Goal: Task Accomplishment & Management: Use online tool/utility

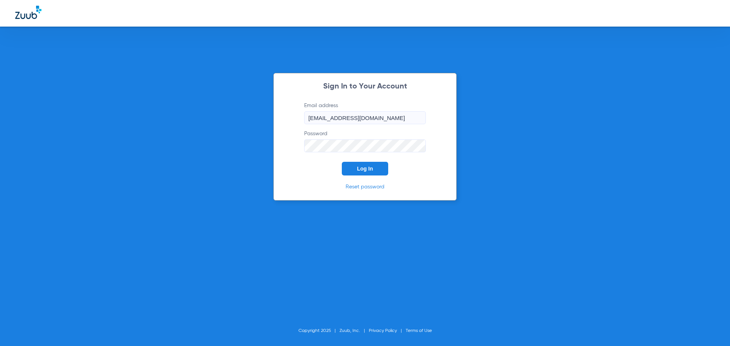
click at [371, 165] on button "Log In" at bounding box center [365, 169] width 46 height 14
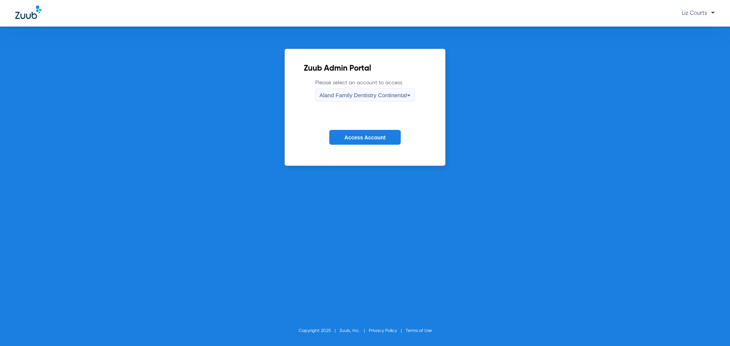
click at [360, 95] on span "Aland Family Dentistry Continental" at bounding box center [362, 95] width 87 height 6
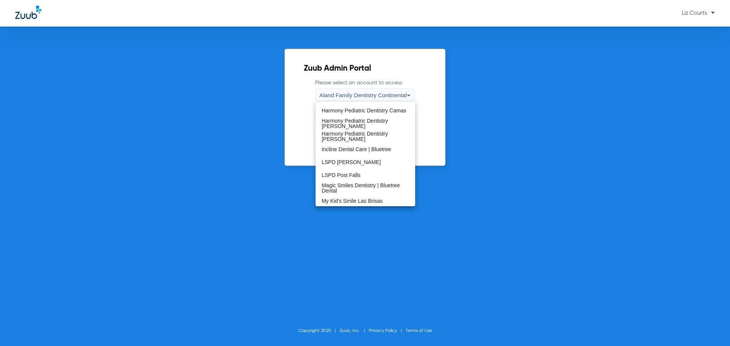
scroll to position [152, 0]
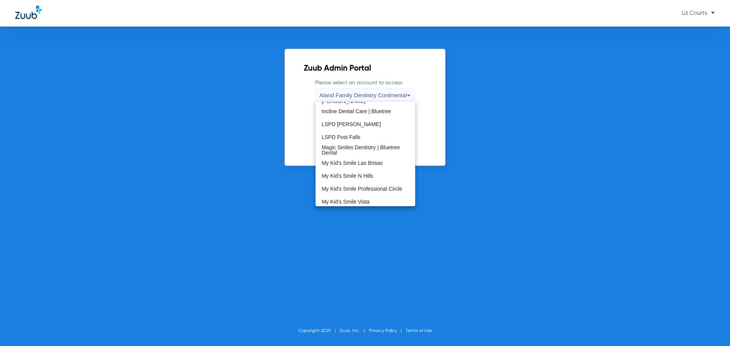
click at [359, 152] on span "Magic Smiles Dentistry | Bluetree Dental" at bounding box center [365, 150] width 87 height 11
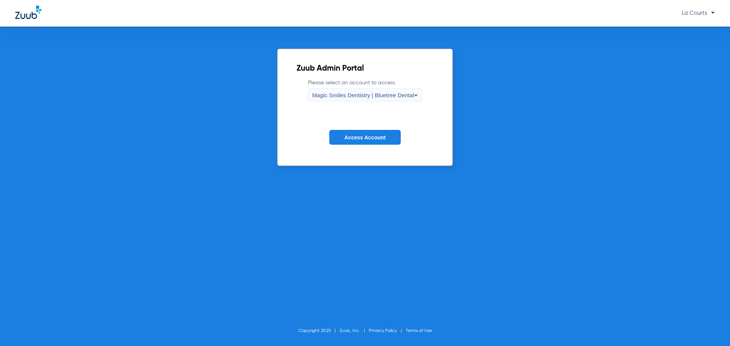
click at [357, 142] on button "Access Account" at bounding box center [364, 137] width 71 height 15
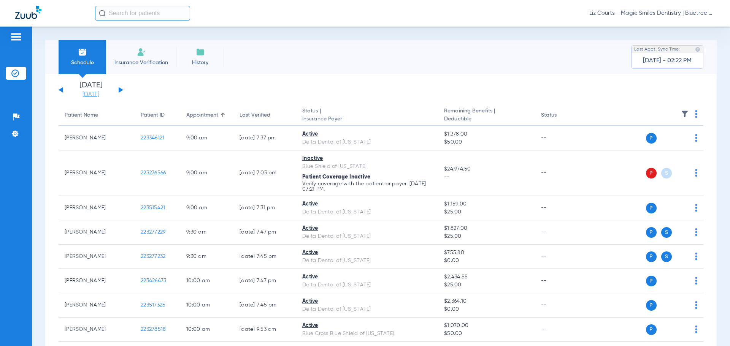
click at [100, 92] on link "[DATE]" at bounding box center [91, 95] width 46 height 8
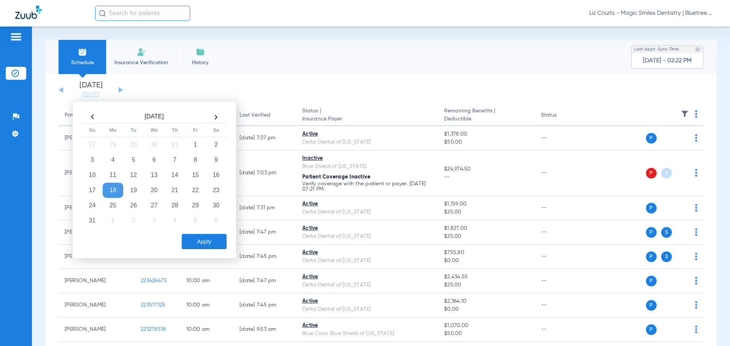
click at [214, 114] on th at bounding box center [216, 117] width 21 height 12
click at [156, 145] on td "3" at bounding box center [154, 144] width 21 height 15
click at [203, 246] on button "Apply" at bounding box center [204, 241] width 45 height 15
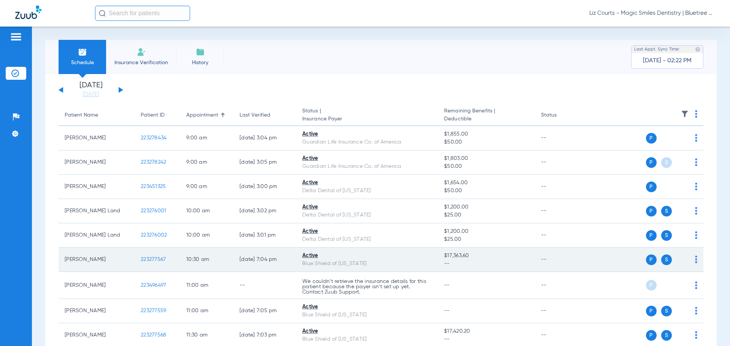
click at [154, 259] on span "223277567" at bounding box center [153, 259] width 25 height 5
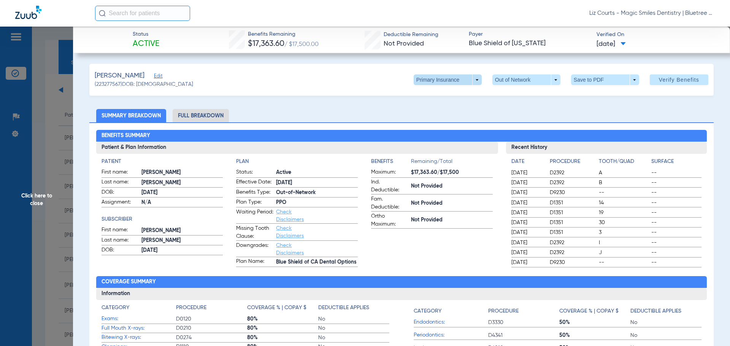
click at [470, 81] on span at bounding box center [448, 80] width 68 height 11
click at [462, 109] on span "Secondary Insurance" at bounding box center [439, 110] width 50 height 5
click at [469, 77] on span at bounding box center [448, 80] width 68 height 11
click at [469, 78] on div at bounding box center [365, 173] width 730 height 346
click at [547, 79] on span at bounding box center [526, 80] width 68 height 11
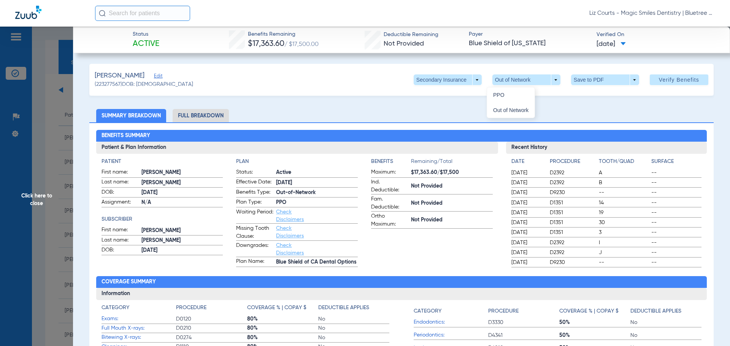
click at [547, 79] on div at bounding box center [365, 173] width 730 height 346
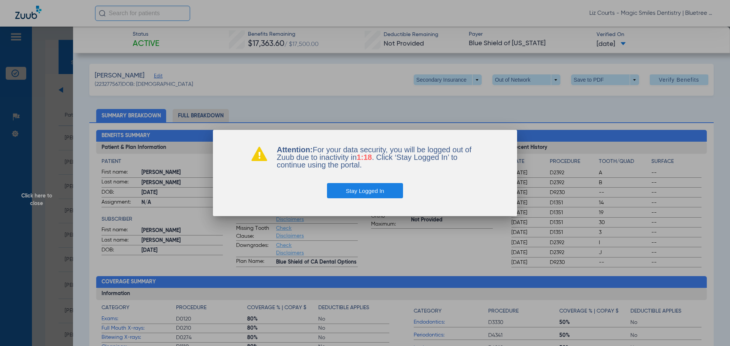
click at [363, 193] on button "Stay Logged In" at bounding box center [365, 190] width 76 height 15
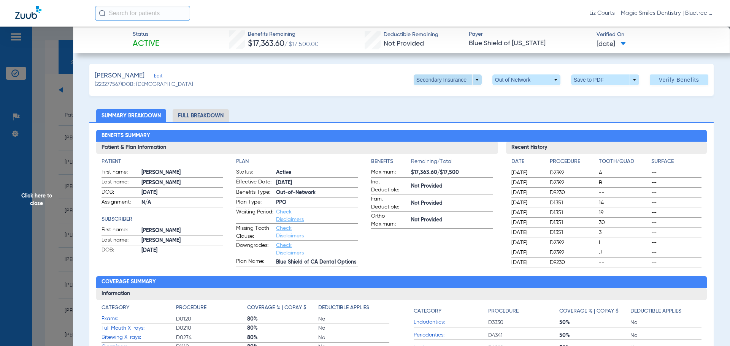
click at [472, 79] on span at bounding box center [448, 80] width 68 height 11
click at [447, 97] on span "Primary Insurance" at bounding box center [439, 94] width 50 height 5
click at [213, 113] on li "Full Breakdown" at bounding box center [201, 115] width 56 height 13
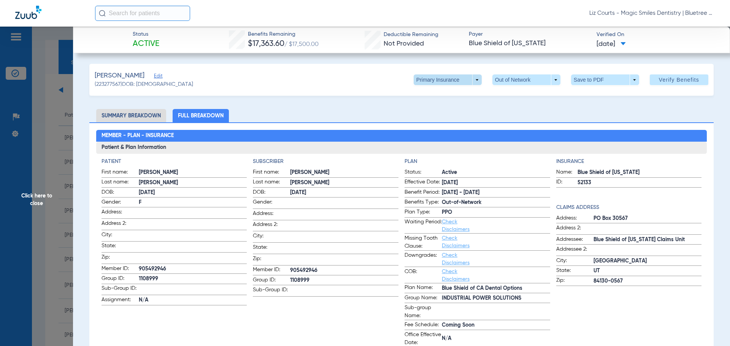
click at [472, 81] on span at bounding box center [448, 80] width 68 height 11
click at [330, 109] on div at bounding box center [365, 173] width 730 height 346
click at [596, 79] on span at bounding box center [605, 80] width 18 height 18
click at [591, 95] on span "Save to PDF" at bounding box center [602, 94] width 30 height 5
click at [468, 83] on span at bounding box center [448, 80] width 68 height 11
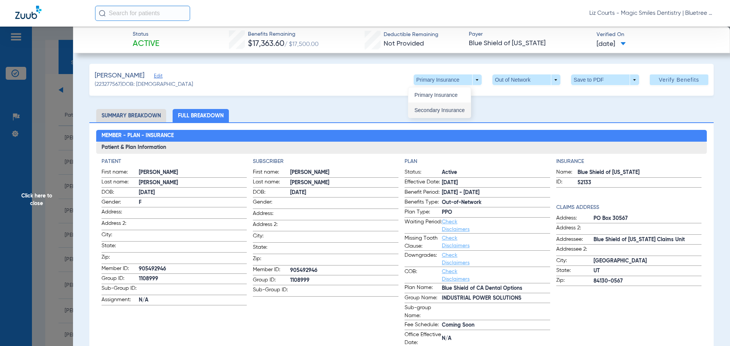
click at [452, 108] on span "Secondary Insurance" at bounding box center [439, 110] width 50 height 5
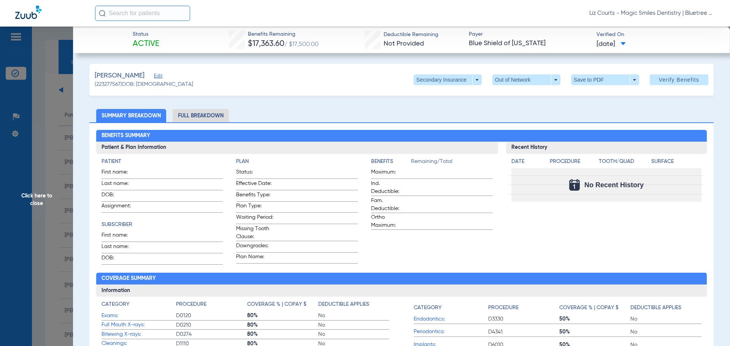
click at [213, 113] on li "Full Breakdown" at bounding box center [201, 115] width 56 height 13
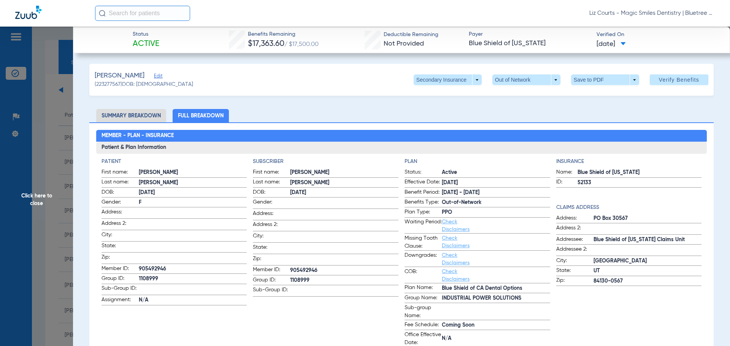
click at [32, 198] on span "Click here to close" at bounding box center [36, 200] width 73 height 346
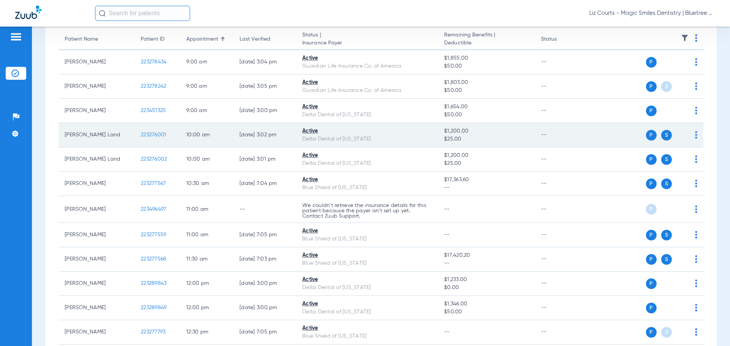
scroll to position [114, 0]
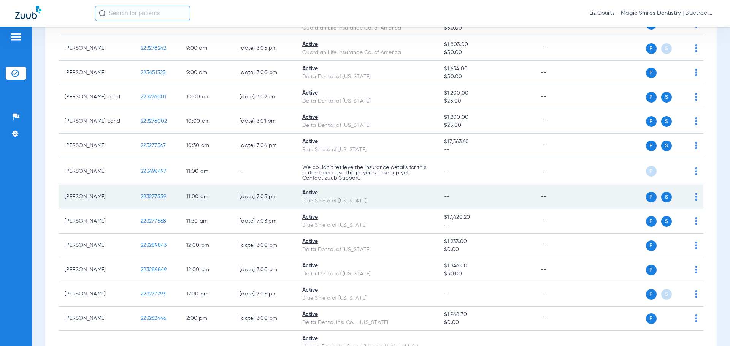
click at [142, 198] on span "223277559" at bounding box center [153, 196] width 25 height 5
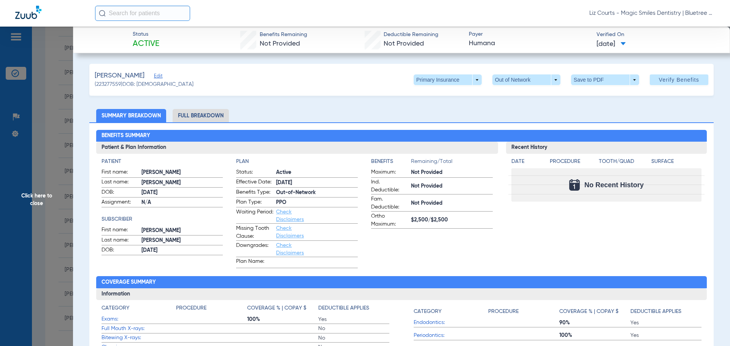
click at [203, 116] on li "Full Breakdown" at bounding box center [201, 115] width 56 height 13
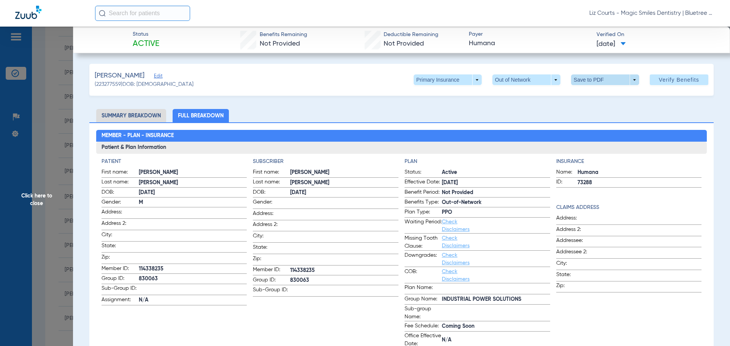
click at [596, 81] on span at bounding box center [605, 80] width 18 height 18
click at [588, 95] on span "Save to PDF" at bounding box center [602, 94] width 30 height 5
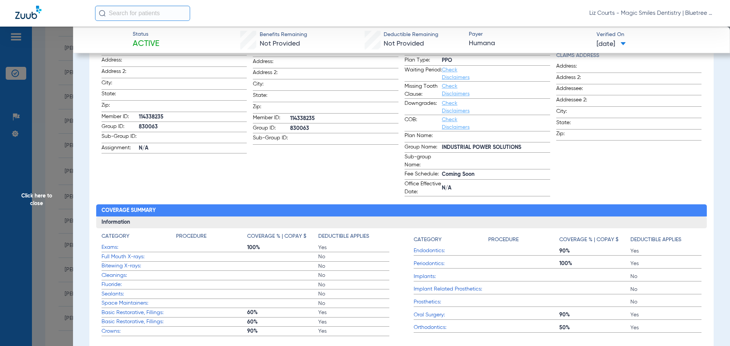
scroll to position [0, 0]
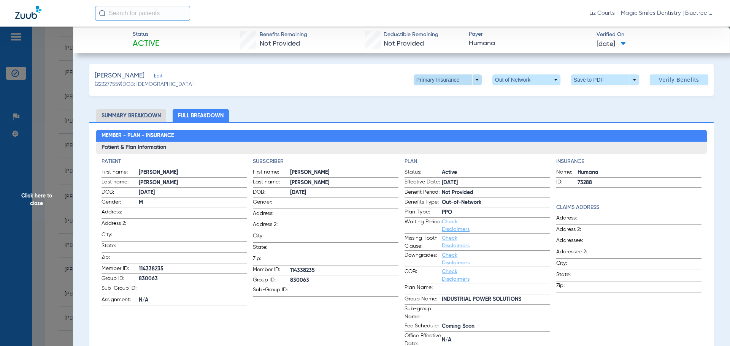
click at [469, 81] on span at bounding box center [448, 80] width 68 height 11
click at [456, 111] on span "Secondary Insurance" at bounding box center [439, 110] width 50 height 5
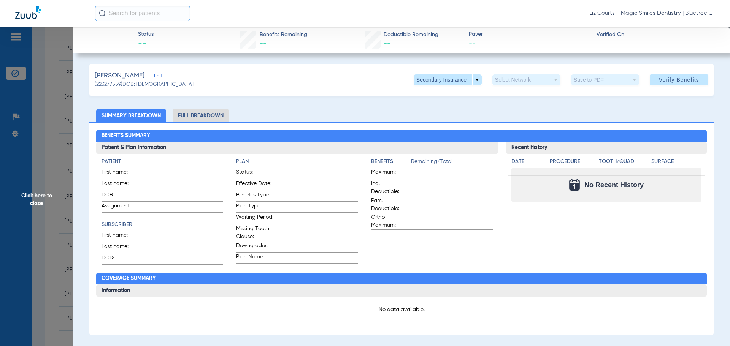
click at [32, 196] on span "Click here to close" at bounding box center [36, 200] width 73 height 346
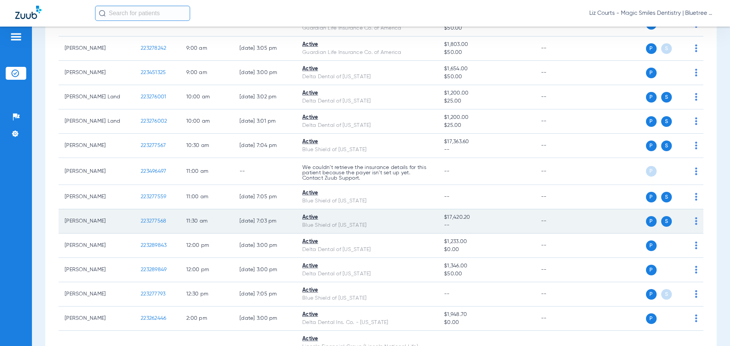
click at [148, 222] on span "223277568" at bounding box center [153, 221] width 25 height 5
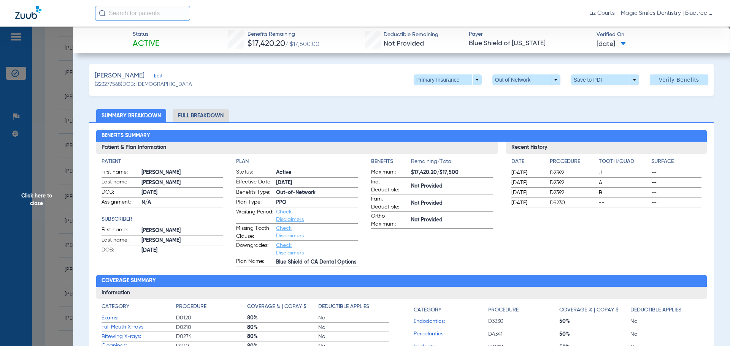
click at [198, 115] on li "Full Breakdown" at bounding box center [201, 115] width 56 height 13
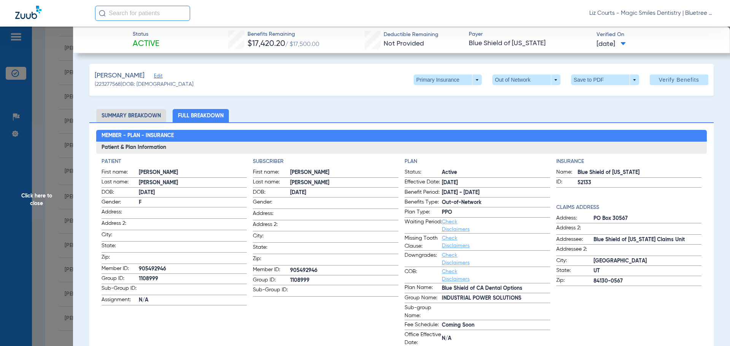
click at [581, 80] on span at bounding box center [605, 80] width 68 height 11
click at [589, 95] on span "Save to PDF" at bounding box center [602, 94] width 30 height 5
click at [471, 80] on span at bounding box center [448, 80] width 68 height 11
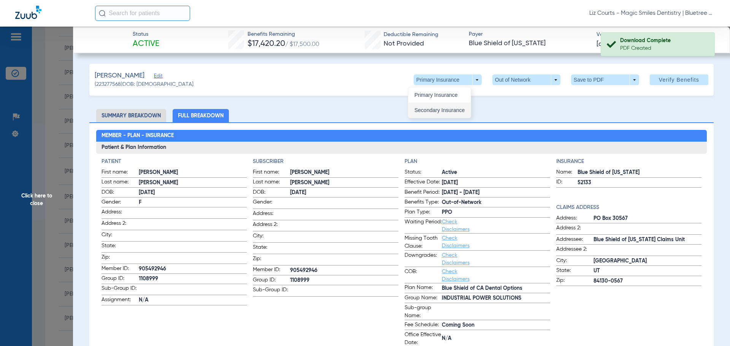
click at [464, 110] on span "Secondary Insurance" at bounding box center [439, 110] width 50 height 5
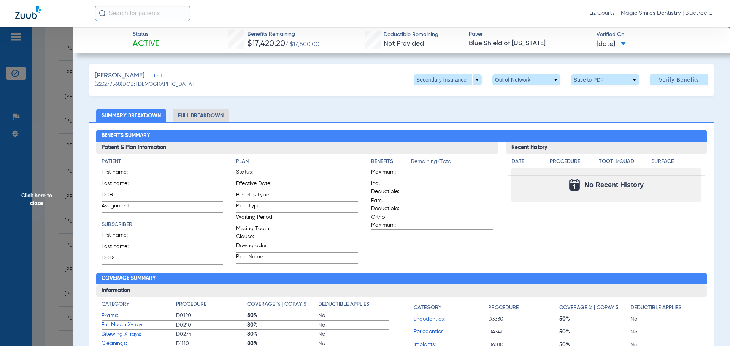
click at [206, 112] on li "Full Breakdown" at bounding box center [201, 115] width 56 height 13
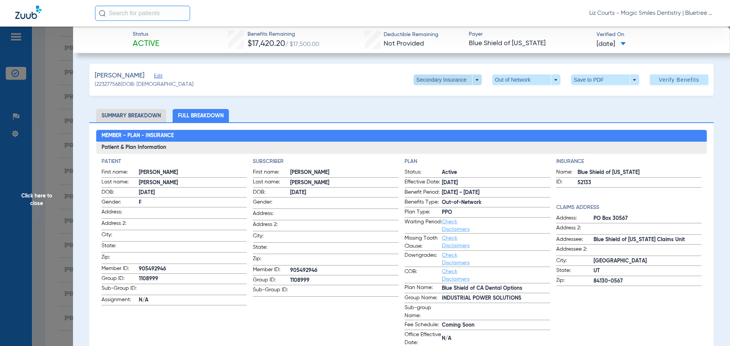
click at [467, 80] on span at bounding box center [448, 80] width 68 height 11
click at [461, 92] on button "Primary Insurance" at bounding box center [439, 94] width 62 height 15
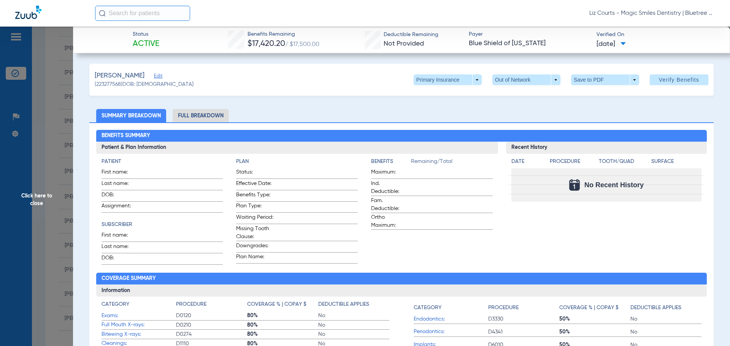
click at [196, 116] on li "Full Breakdown" at bounding box center [201, 115] width 56 height 13
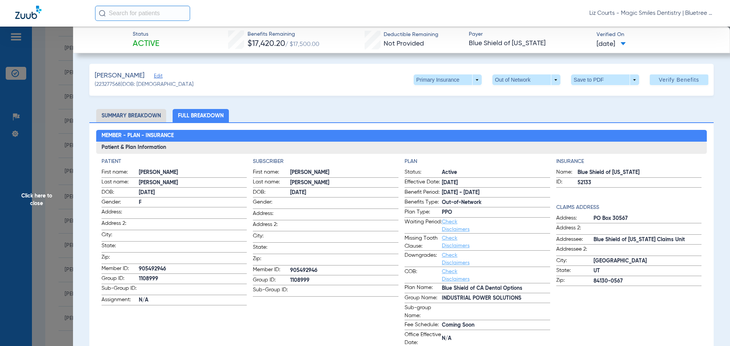
click at [33, 200] on span "Click here to close" at bounding box center [36, 200] width 73 height 346
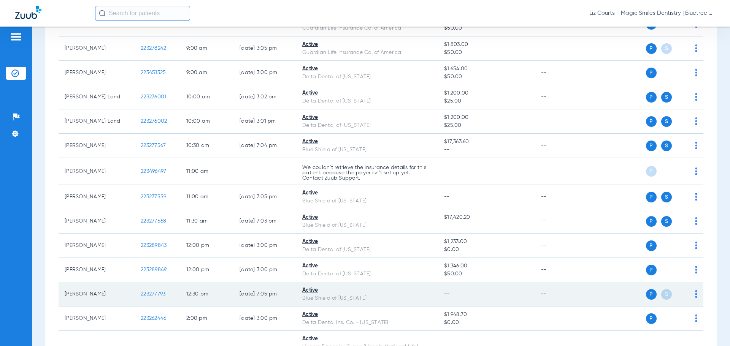
click at [145, 294] on span "223277793" at bounding box center [153, 294] width 25 height 5
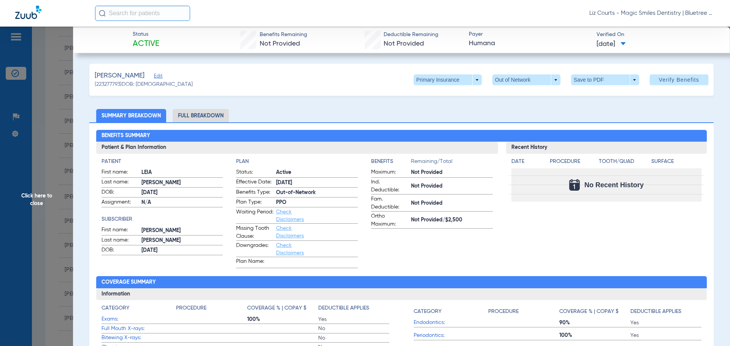
click at [206, 116] on li "Full Breakdown" at bounding box center [201, 115] width 56 height 13
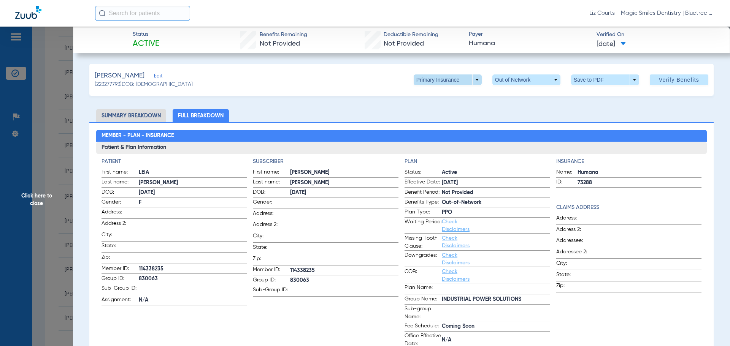
click at [473, 82] on span at bounding box center [448, 80] width 68 height 11
click at [459, 108] on span "Secondary Insurance" at bounding box center [439, 110] width 50 height 5
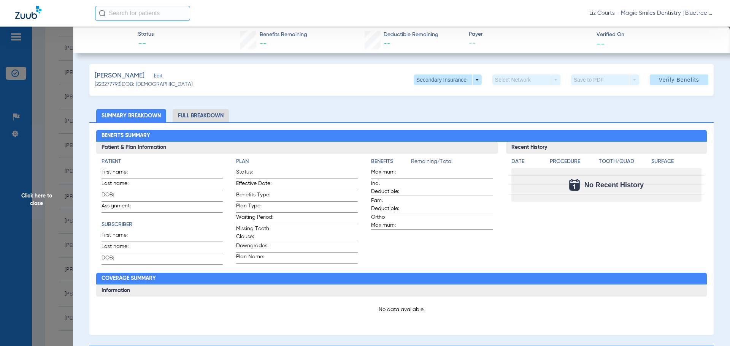
click at [226, 115] on li "Full Breakdown" at bounding box center [201, 115] width 56 height 13
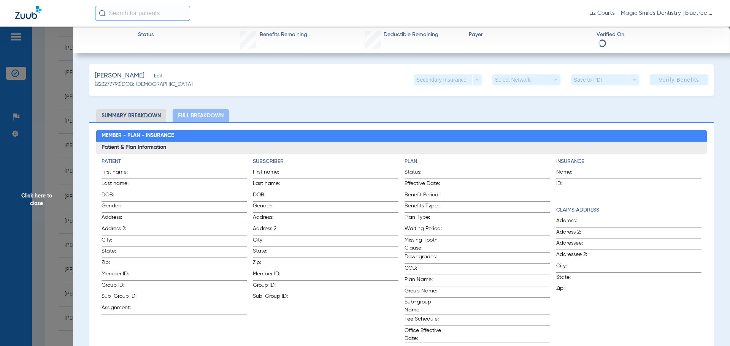
click at [32, 196] on span "Click here to close" at bounding box center [36, 200] width 73 height 346
